Goal: Information Seeking & Learning: Learn about a topic

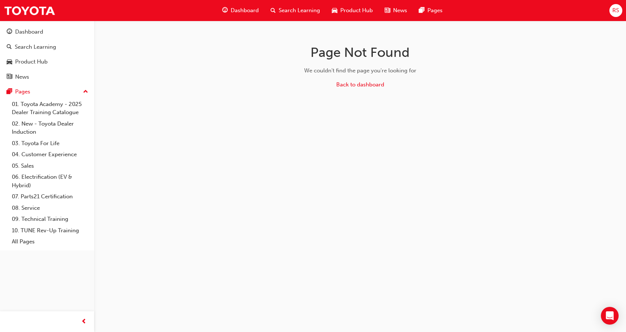
click at [293, 12] on span "Search Learning" at bounding box center [299, 10] width 41 height 8
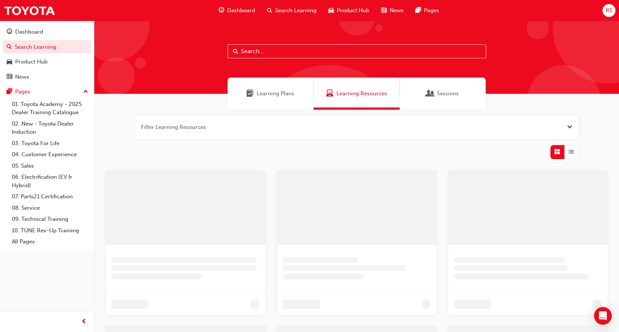
click at [281, 50] on input "text" at bounding box center [357, 51] width 259 height 14
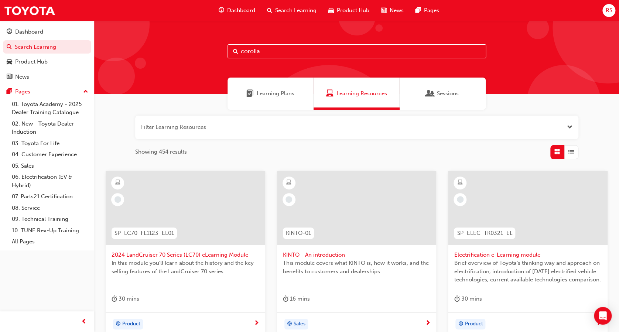
type input "corolla"
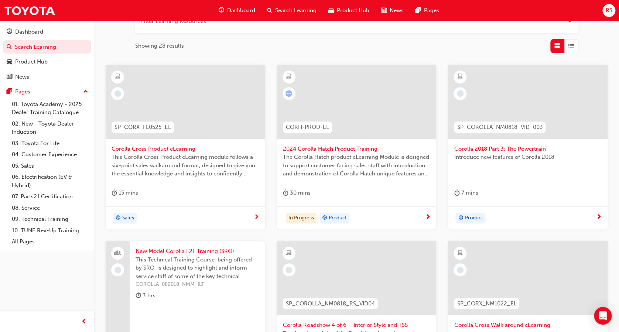
scroll to position [105, 0]
click at [351, 164] on span "The Corolla Hatch product eLearning Module is designed to support customer faci…" at bounding box center [357, 166] width 148 height 25
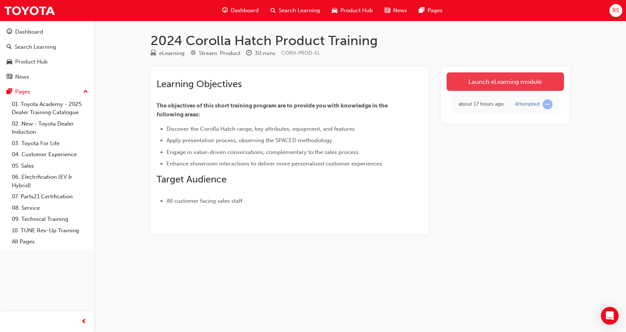
click at [493, 83] on link "Launch eLearning module" at bounding box center [505, 81] width 117 height 18
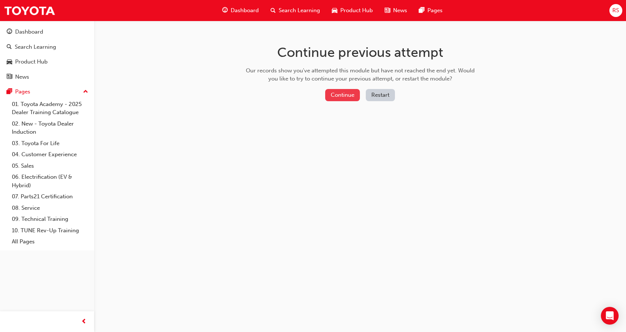
click at [341, 96] on button "Continue" at bounding box center [342, 95] width 35 height 12
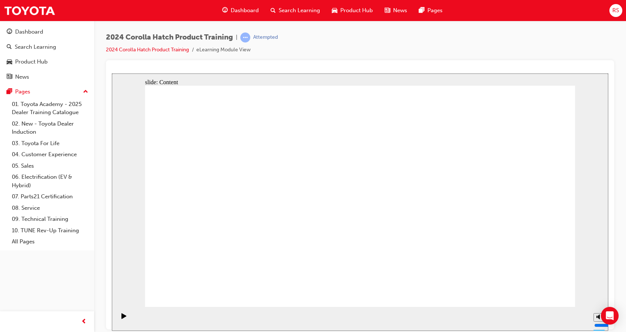
drag, startPoint x: 473, startPoint y: 184, endPoint x: 333, endPoint y: 205, distance: 141.9
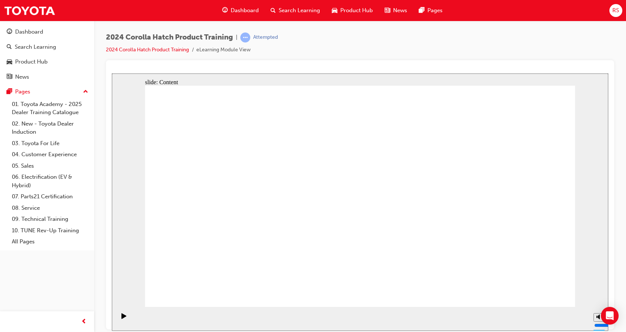
click at [436, 332] on html "Your version of Internet Explorer is outdated and not supported. Please upgrade…" at bounding box center [313, 166] width 626 height 332
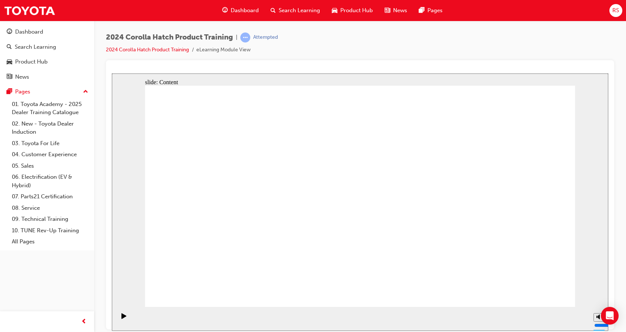
drag, startPoint x: 461, startPoint y: 134, endPoint x: 502, endPoint y: 133, distance: 40.7
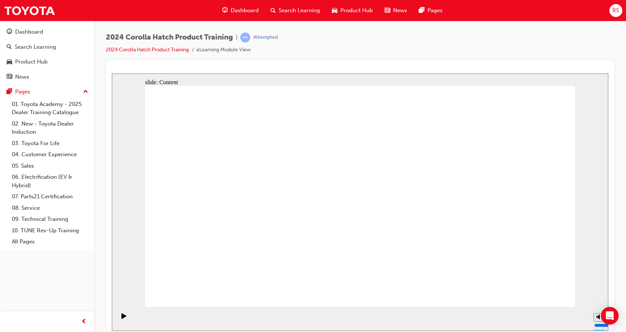
drag, startPoint x: 505, startPoint y: 129, endPoint x: 464, endPoint y: 132, distance: 41.5
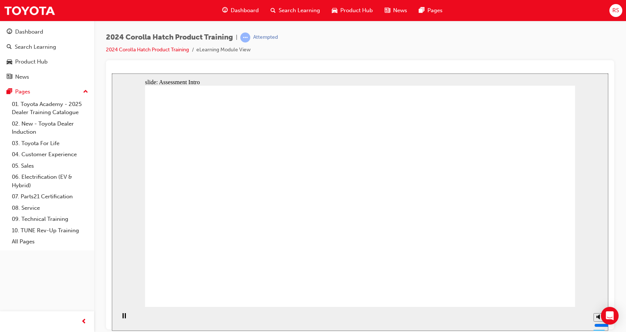
radio input "true"
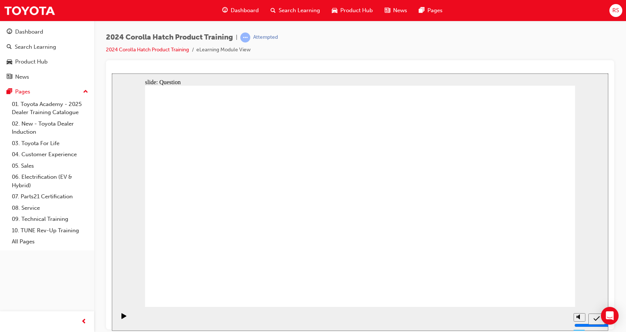
radio input "true"
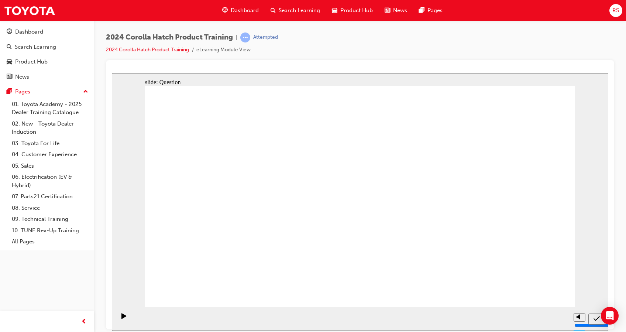
radio input "true"
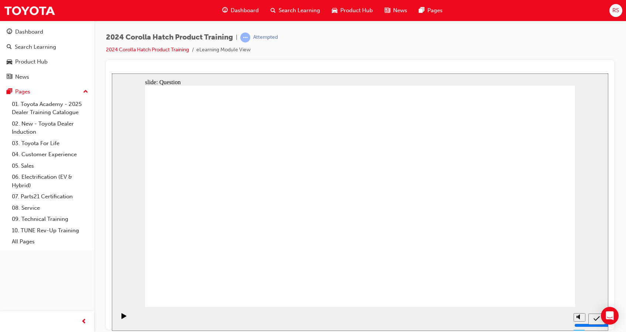
radio input "true"
drag, startPoint x: 228, startPoint y: 260, endPoint x: 287, endPoint y: 198, distance: 86.5
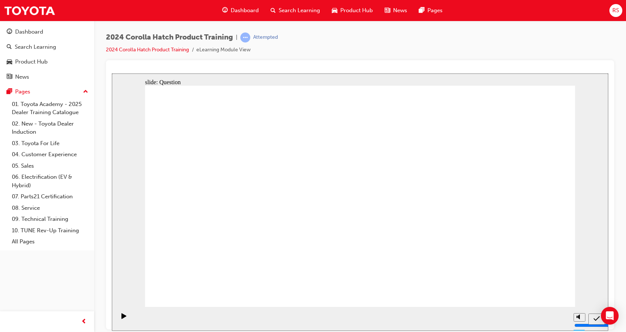
drag, startPoint x: 287, startPoint y: 198, endPoint x: 218, endPoint y: 276, distance: 104.6
drag, startPoint x: 228, startPoint y: 204, endPoint x: 306, endPoint y: 269, distance: 101.6
drag, startPoint x: 423, startPoint y: 199, endPoint x: 351, endPoint y: 262, distance: 95.3
drag, startPoint x: 353, startPoint y: 181, endPoint x: 424, endPoint y: 247, distance: 97.2
drag, startPoint x: 513, startPoint y: 180, endPoint x: 512, endPoint y: 242, distance: 61.7
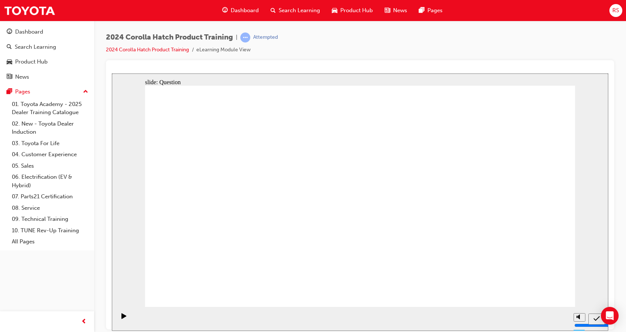
radio input "true"
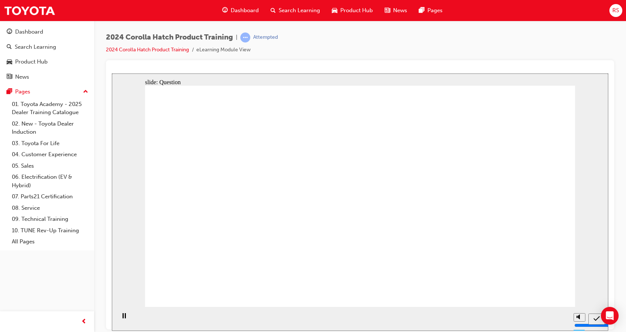
radio input "true"
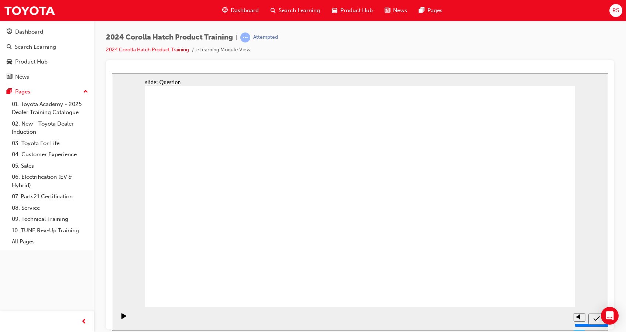
radio input "true"
drag, startPoint x: 395, startPoint y: 187, endPoint x: 473, endPoint y: 229, distance: 88.3
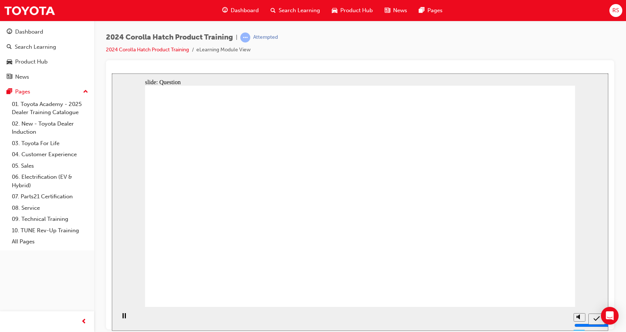
radio input "true"
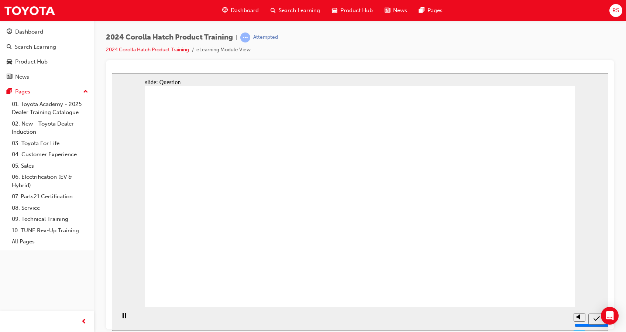
drag, startPoint x: 285, startPoint y: 194, endPoint x: 213, endPoint y: 250, distance: 90.8
drag, startPoint x: 210, startPoint y: 192, endPoint x: 280, endPoint y: 251, distance: 91.2
drag, startPoint x: 372, startPoint y: 199, endPoint x: 447, endPoint y: 271, distance: 104.2
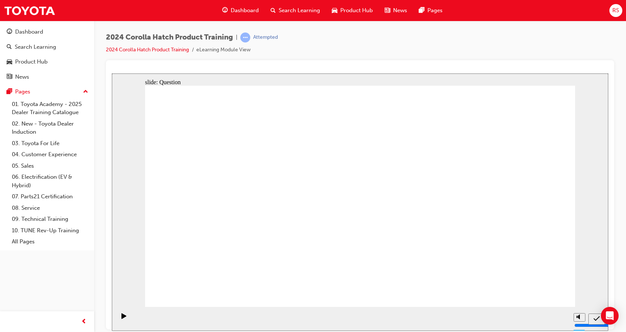
drag, startPoint x: 445, startPoint y: 207, endPoint x: 452, endPoint y: 230, distance: 23.8
drag, startPoint x: 499, startPoint y: 192, endPoint x: 498, endPoint y: 255, distance: 62.8
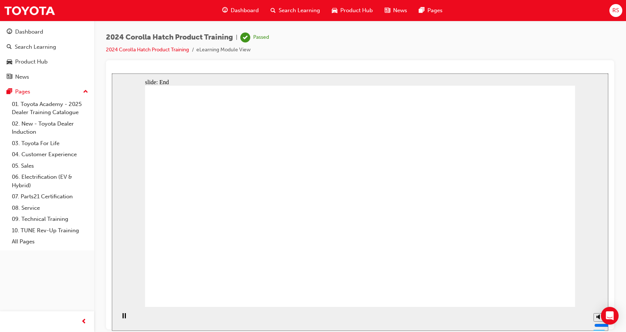
drag, startPoint x: 274, startPoint y: 257, endPoint x: 327, endPoint y: 213, distance: 68.5
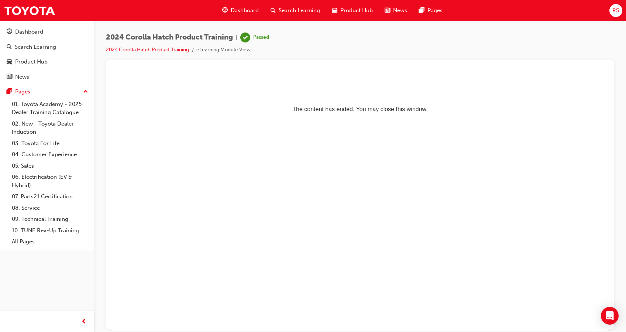
click at [229, 10] on div "Dashboard" at bounding box center [240, 10] width 48 height 15
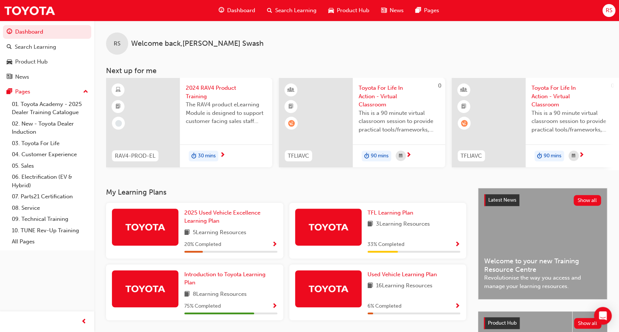
click at [290, 3] on div "Search Learning" at bounding box center [291, 10] width 61 height 15
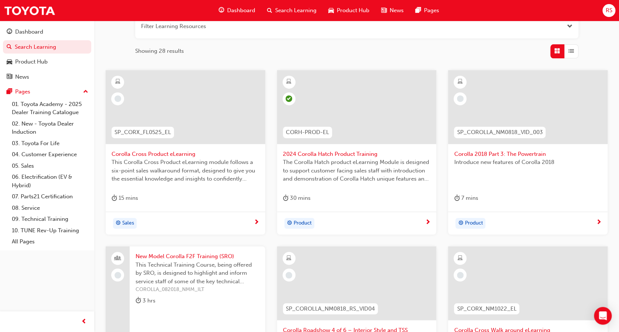
scroll to position [270, 0]
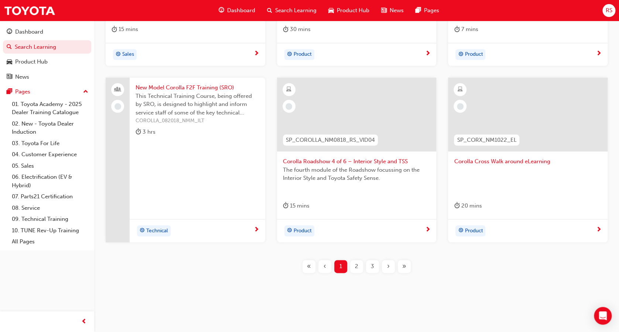
click at [356, 266] on span "2" at bounding box center [356, 266] width 3 height 8
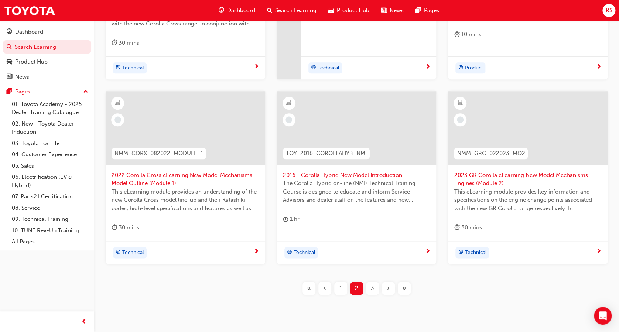
scroll to position [265, 0]
click at [372, 290] on span "3" at bounding box center [372, 288] width 3 height 8
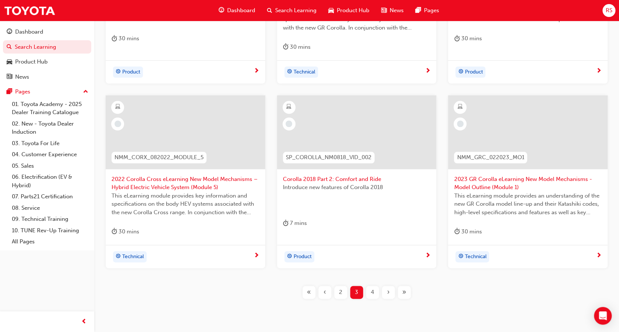
scroll to position [261, 0]
click at [373, 290] on span "4" at bounding box center [372, 292] width 3 height 8
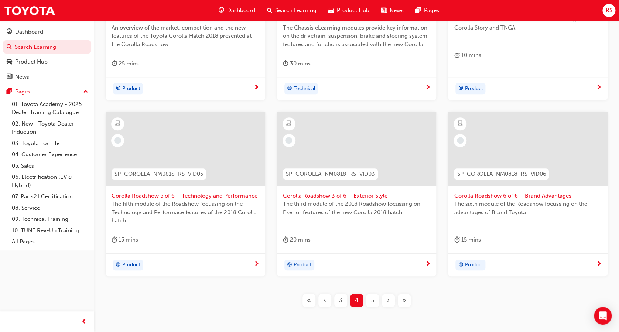
scroll to position [278, 0]
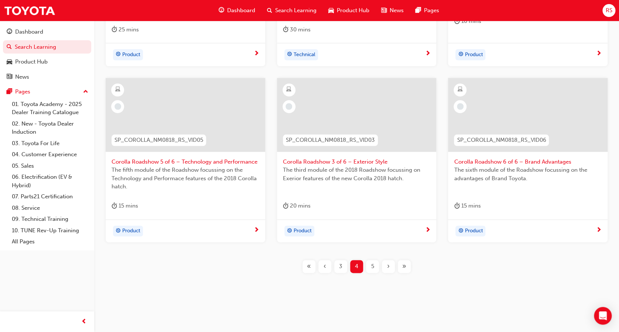
click at [324, 265] on span "‹" at bounding box center [325, 266] width 3 height 8
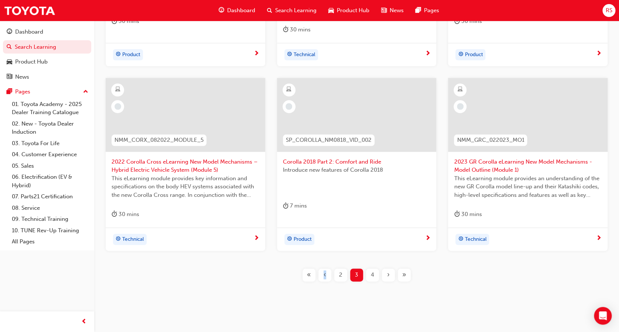
click at [324, 265] on div "SP_CORSED_NM1119_VID Corolla Sedan (New Model) – Product Walk Around Video 1 fo…" at bounding box center [356, 93] width 501 height 400
drag, startPoint x: 324, startPoint y: 265, endPoint x: 325, endPoint y: 276, distance: 10.8
click at [325, 276] on span "‹" at bounding box center [325, 275] width 3 height 8
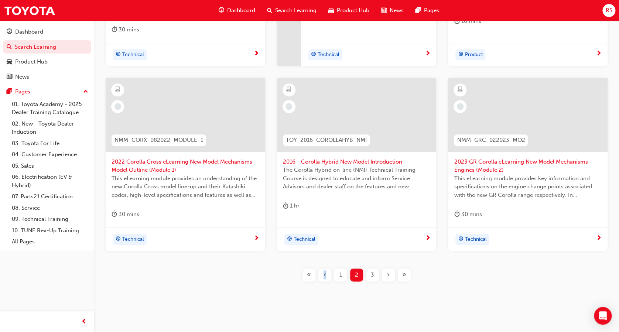
click at [346, 280] on button "1" at bounding box center [341, 275] width 16 height 13
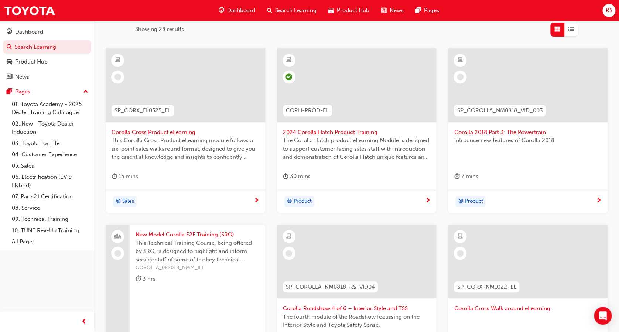
scroll to position [124, 0]
